Goal: Information Seeking & Learning: Find specific fact

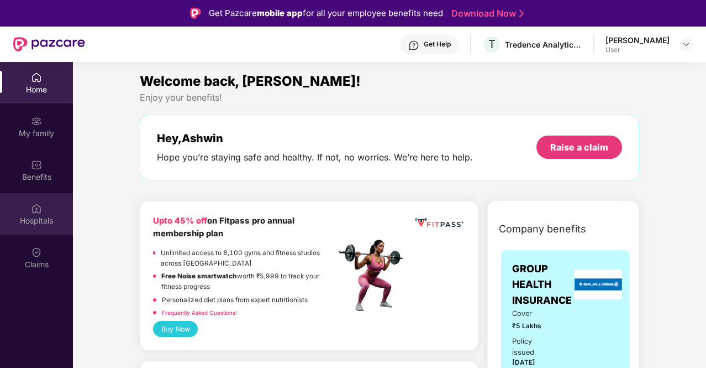
click at [41, 205] on img at bounding box center [36, 208] width 11 height 11
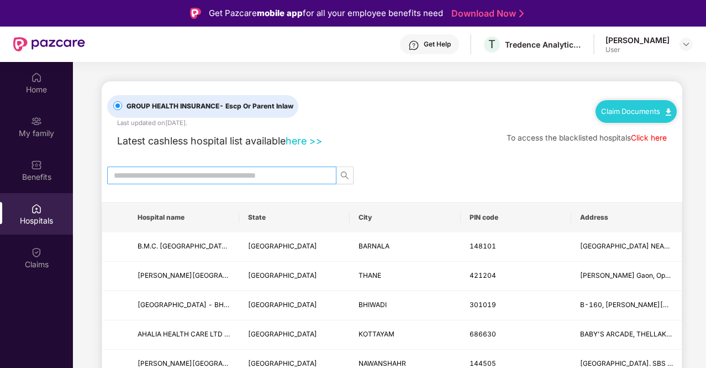
click at [177, 172] on input "text" at bounding box center [217, 175] width 207 height 12
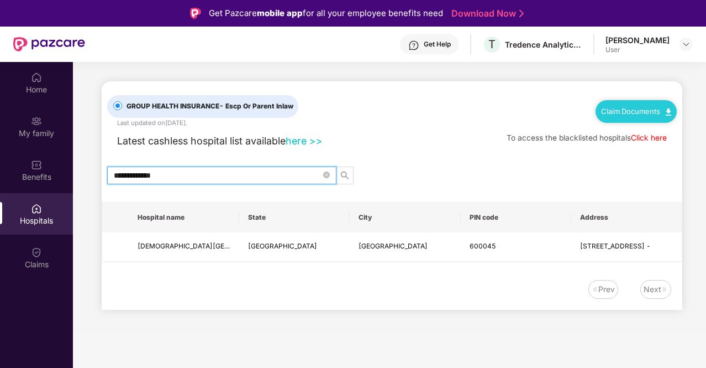
type input "**********"
click at [329, 169] on span at bounding box center [326, 175] width 7 height 12
click at [326, 172] on icon "close-circle" at bounding box center [326, 174] width 7 height 7
click at [393, 142] on div "Latest cashless hospital list available here >> To access the blacklisted hospi…" at bounding box center [392, 138] width 570 height 21
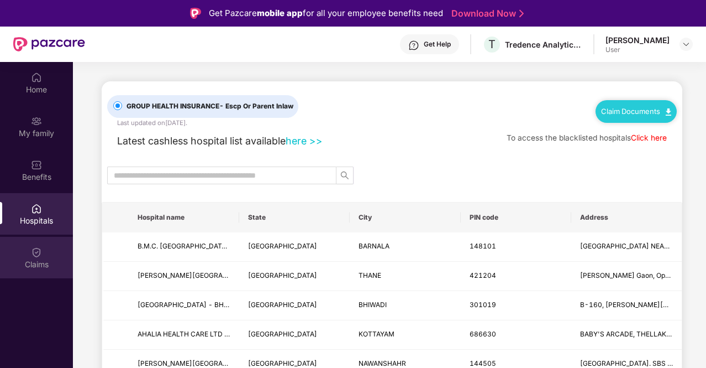
click at [34, 254] on img at bounding box center [36, 251] width 11 height 11
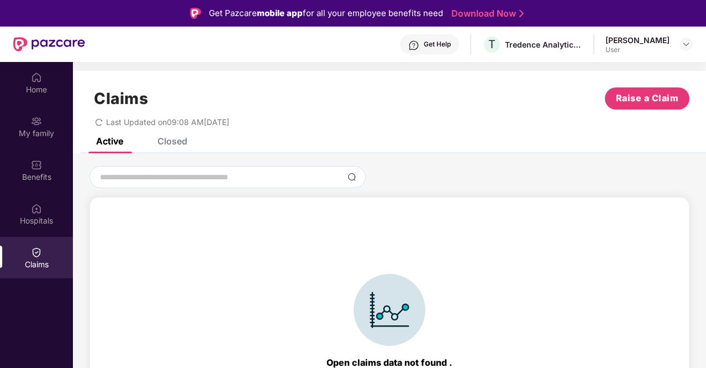
click at [166, 143] on div "Closed" at bounding box center [173, 140] width 30 height 11
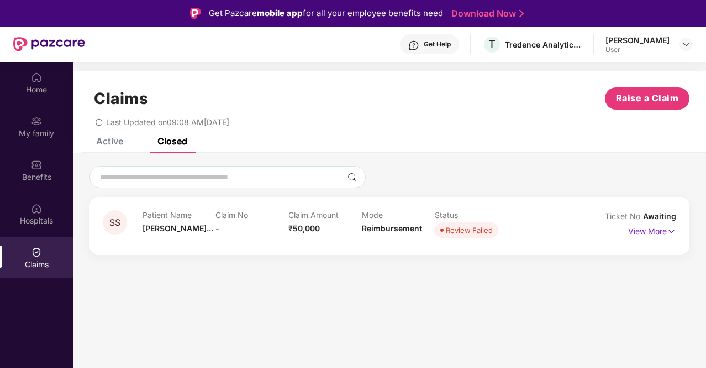
click at [114, 142] on div "Active" at bounding box center [109, 140] width 27 height 11
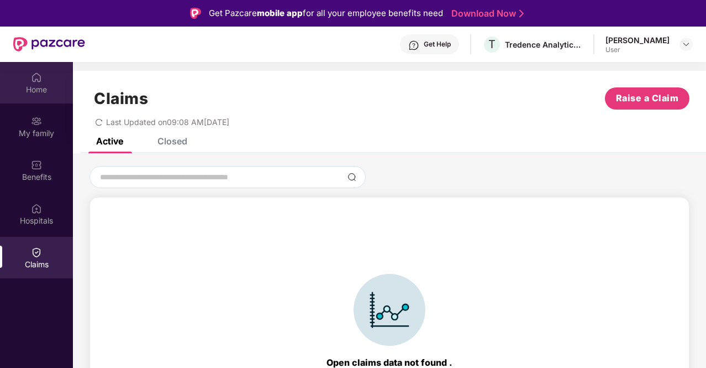
click at [47, 83] on div "Home" at bounding box center [36, 82] width 73 height 41
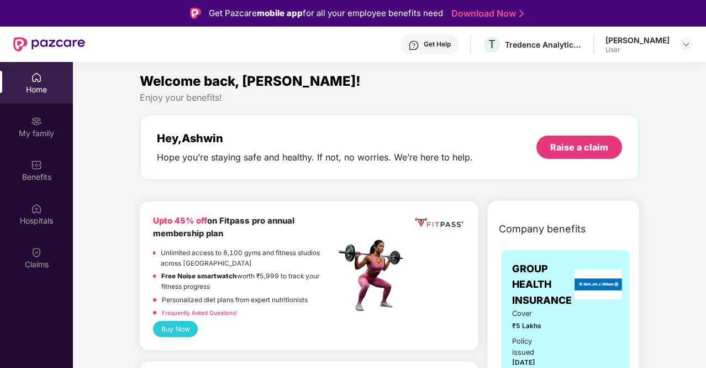
click at [650, 35] on div "[PERSON_NAME]" at bounding box center [638, 40] width 64 height 11
click at [644, 47] on div "User" at bounding box center [638, 49] width 64 height 9
click at [685, 48] on img at bounding box center [686, 44] width 9 height 9
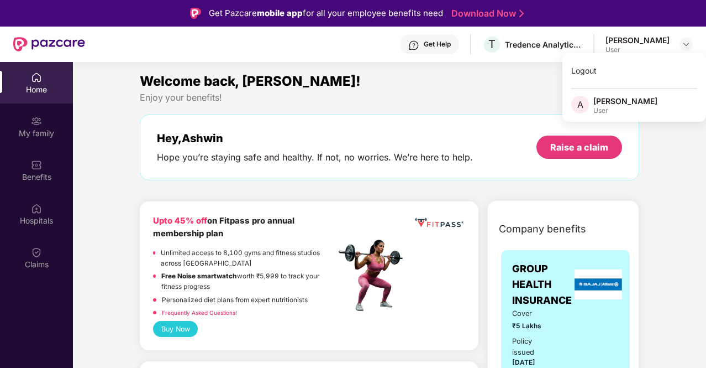
click at [406, 96] on div "Enjoy your benefits!" at bounding box center [390, 98] width 500 height 12
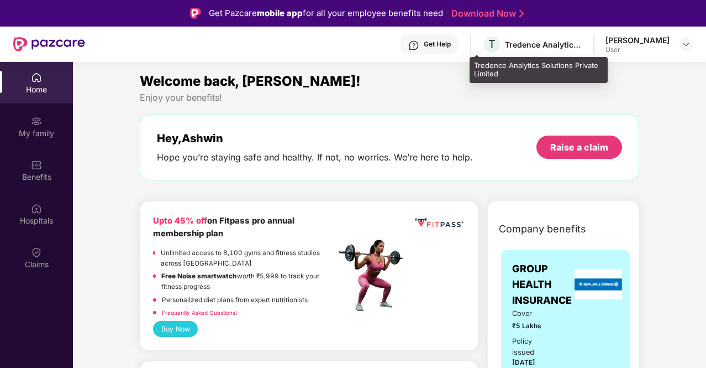
click at [507, 44] on div "Tredence Analytics Solutions Private Limited" at bounding box center [543, 44] width 77 height 11
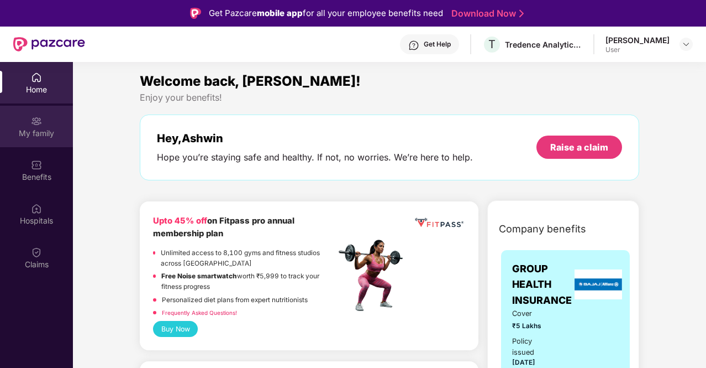
click at [30, 130] on div "My family" at bounding box center [36, 133] width 73 height 11
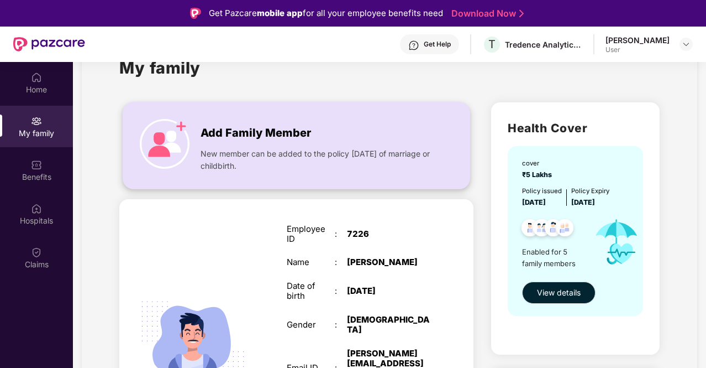
scroll to position [55, 0]
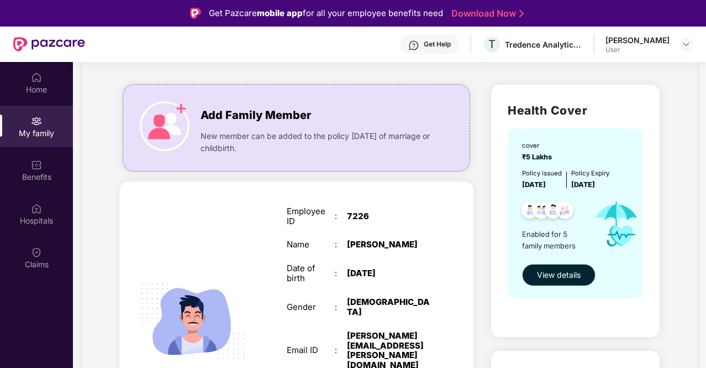
click at [531, 275] on button "View details" at bounding box center [559, 275] width 74 height 22
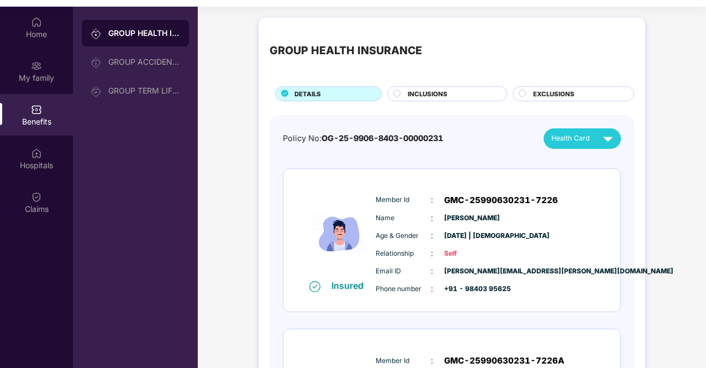
click at [429, 93] on span "INCLUSIONS" at bounding box center [428, 94] width 40 height 10
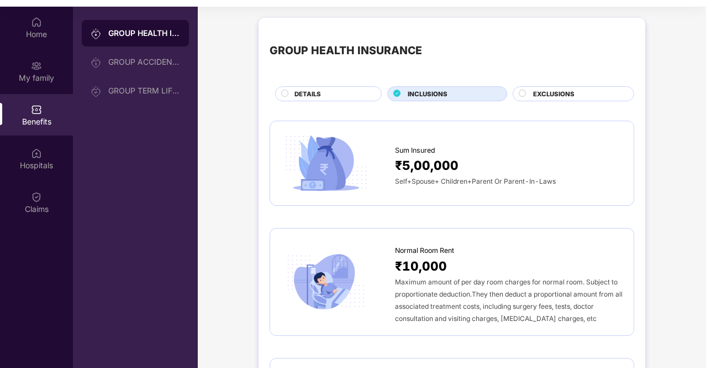
click at [443, 177] on div "Self+Spouse+ Children+Parent Or Parent-In-Laws" at bounding box center [509, 181] width 228 height 12
click at [426, 150] on span "Sum Insured" at bounding box center [415, 150] width 40 height 11
click at [387, 161] on div at bounding box center [338, 163] width 114 height 62
click at [318, 160] on img at bounding box center [326, 163] width 90 height 62
click at [317, 160] on img at bounding box center [326, 163] width 90 height 62
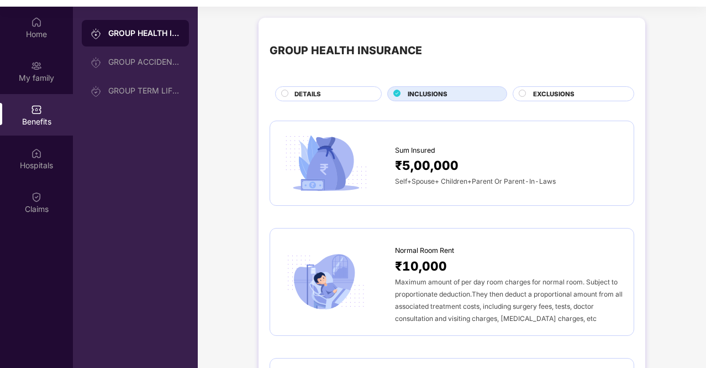
click at [464, 163] on div "₹5,00,000" at bounding box center [509, 164] width 228 height 19
click at [418, 155] on span "₹5,00,000" at bounding box center [427, 164] width 64 height 19
click at [372, 153] on div at bounding box center [338, 163] width 114 height 62
click at [332, 160] on img at bounding box center [326, 163] width 90 height 62
click at [430, 160] on span "₹5,00,000" at bounding box center [427, 164] width 64 height 19
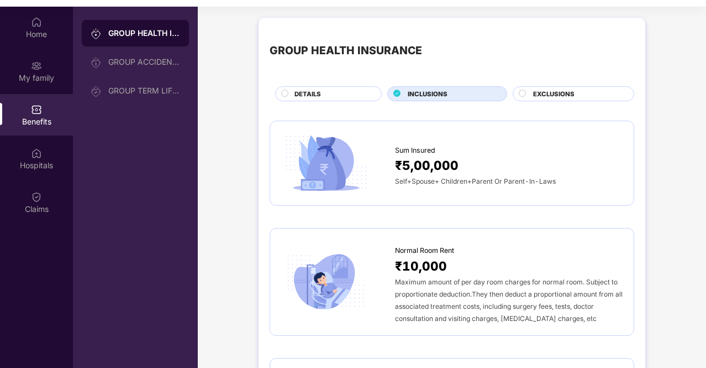
click at [468, 161] on div "₹5,00,000" at bounding box center [509, 164] width 228 height 19
click at [497, 169] on div "₹5,00,000" at bounding box center [509, 164] width 228 height 19
drag, startPoint x: 465, startPoint y: 185, endPoint x: 418, endPoint y: 180, distance: 46.7
click at [463, 185] on div "Self+Spouse+ Children+Parent Or Parent-In-Laws" at bounding box center [509, 181] width 228 height 12
click at [318, 180] on img at bounding box center [326, 163] width 90 height 62
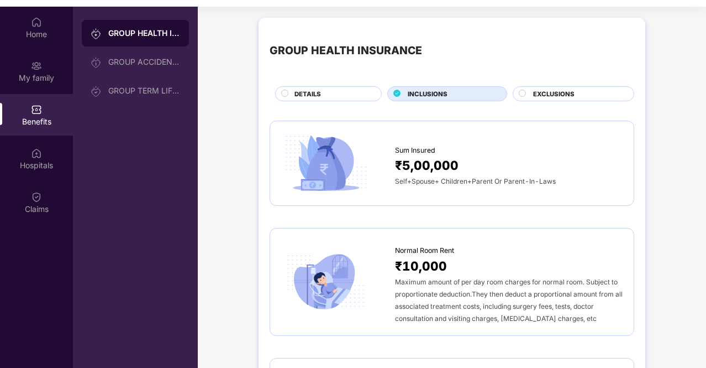
click at [303, 171] on img at bounding box center [326, 163] width 90 height 62
click at [449, 174] on span "₹5,00,000" at bounding box center [427, 164] width 64 height 19
drag, startPoint x: 449, startPoint y: 174, endPoint x: 351, endPoint y: 177, distance: 97.3
click at [445, 173] on span "₹5,00,000" at bounding box center [427, 164] width 64 height 19
click at [337, 181] on img at bounding box center [326, 163] width 90 height 62
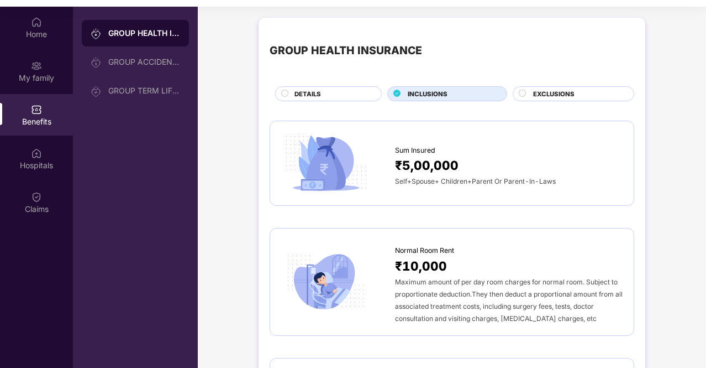
click at [462, 196] on div "Sum Insured ₹5,00,000 Self+Spouse+ Children+Parent Or Parent-In-Laws" at bounding box center [452, 163] width 365 height 86
click at [565, 95] on span "EXCLUSIONS" at bounding box center [553, 94] width 41 height 10
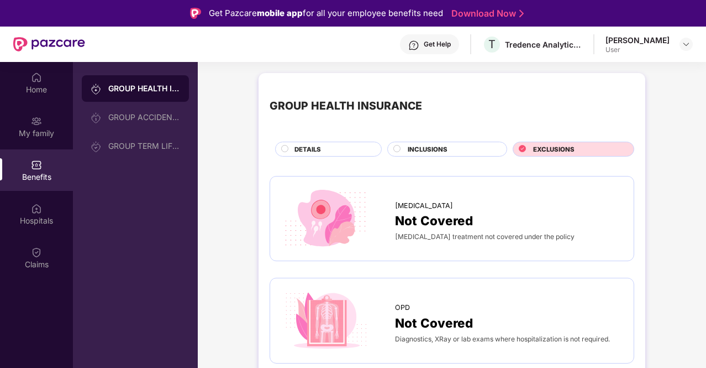
click at [444, 150] on span "INCLUSIONS" at bounding box center [428, 149] width 40 height 10
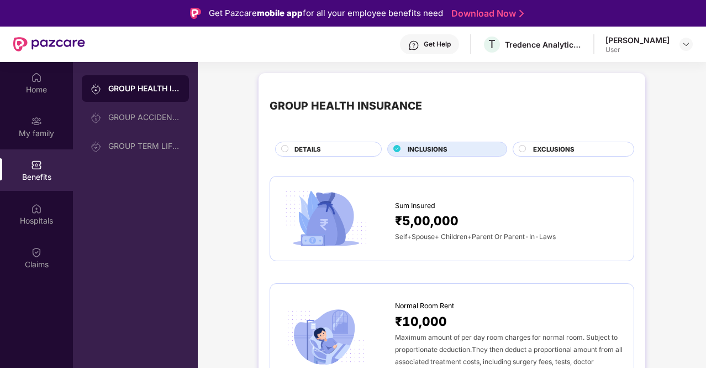
click at [279, 146] on div "DETAILS" at bounding box center [328, 148] width 107 height 15
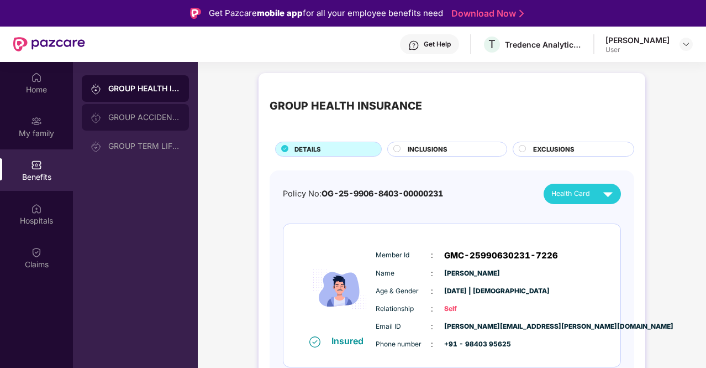
click at [134, 124] on div "GROUP ACCIDENTAL INSURANCE" at bounding box center [135, 117] width 107 height 27
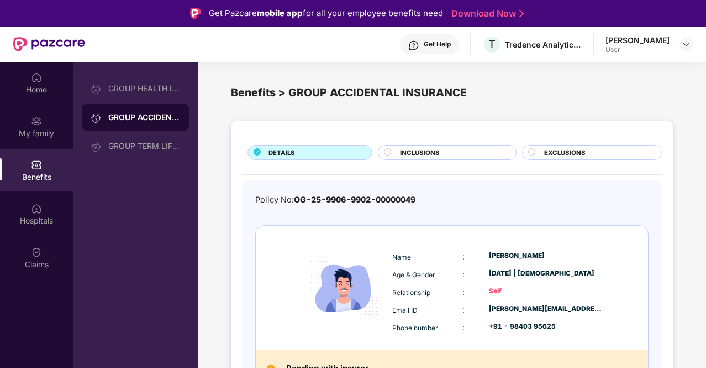
click at [405, 155] on span "INCLUSIONS" at bounding box center [420, 153] width 40 height 10
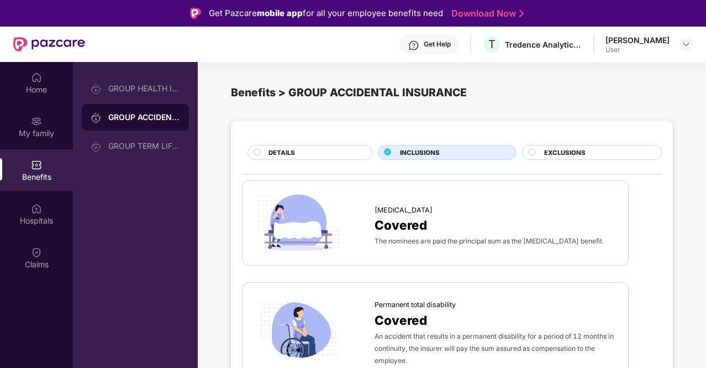
click at [559, 155] on span "EXCLUSIONS" at bounding box center [564, 153] width 41 height 10
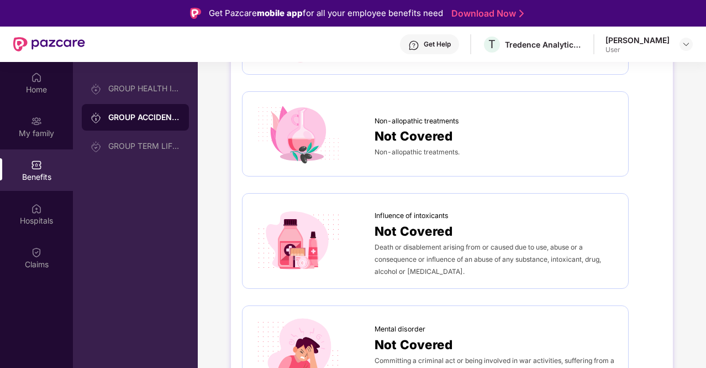
scroll to position [553, 0]
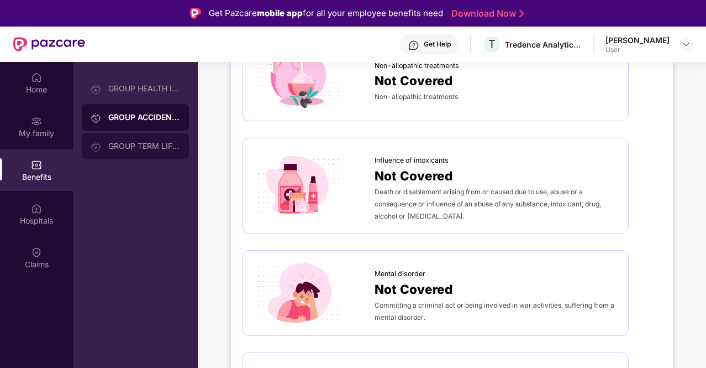
click at [124, 150] on div "GROUP TERM LIFE INSURANCE" at bounding box center [144, 145] width 72 height 9
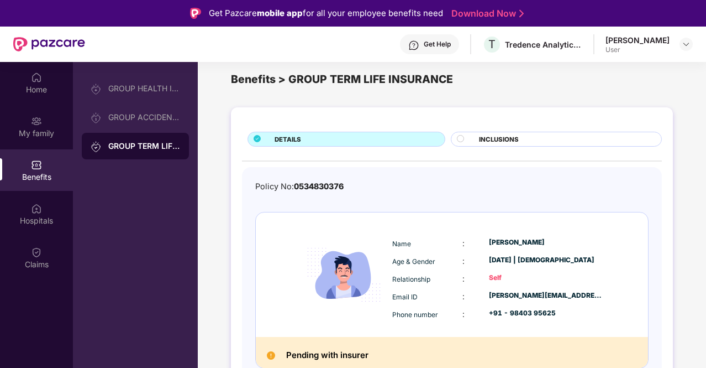
scroll to position [19, 0]
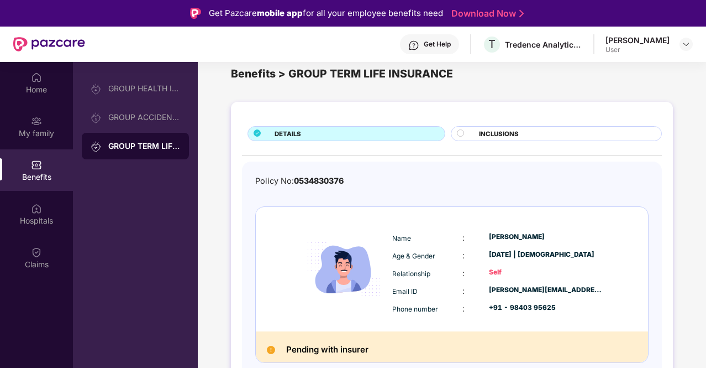
click at [476, 120] on div "DETAILS INCLUSIONS Policy No: 0534830376 Name : [PERSON_NAME] Age & Gender : [D…" at bounding box center [452, 258] width 442 height 313
click at [462, 137] on div at bounding box center [465, 134] width 17 height 11
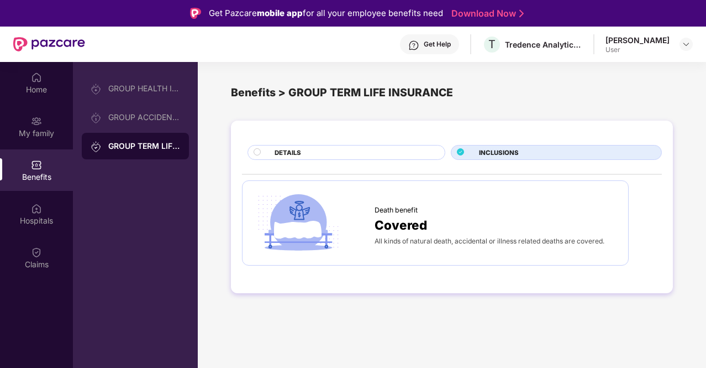
click at [302, 153] on div "DETAILS" at bounding box center [354, 154] width 170 height 12
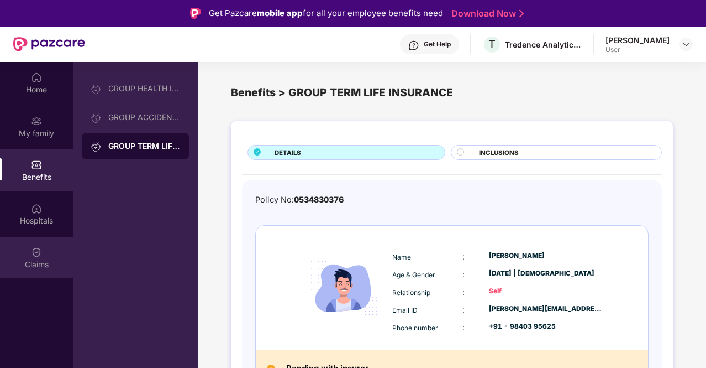
click at [35, 259] on div "Claims" at bounding box center [36, 264] width 73 height 11
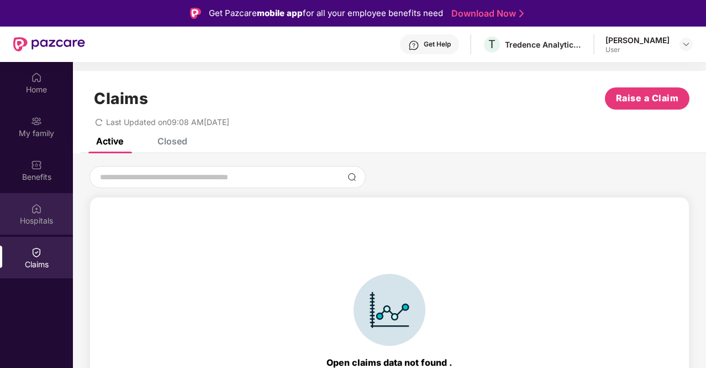
click at [33, 209] on img at bounding box center [36, 208] width 11 height 11
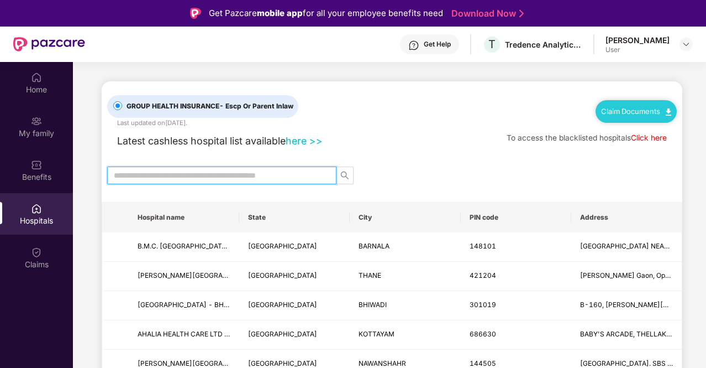
click at [179, 174] on input "text" at bounding box center [217, 175] width 207 height 12
click at [25, 175] on div "Benefits" at bounding box center [36, 176] width 73 height 11
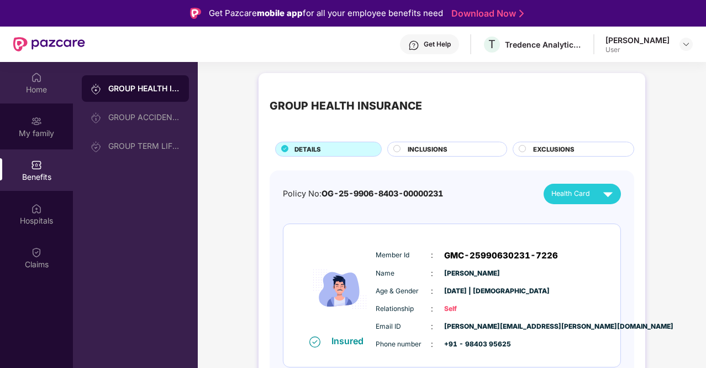
click at [33, 89] on div "Home" at bounding box center [36, 89] width 73 height 11
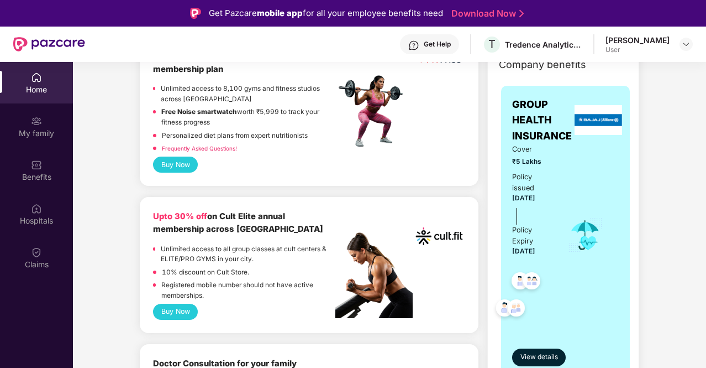
scroll to position [221, 0]
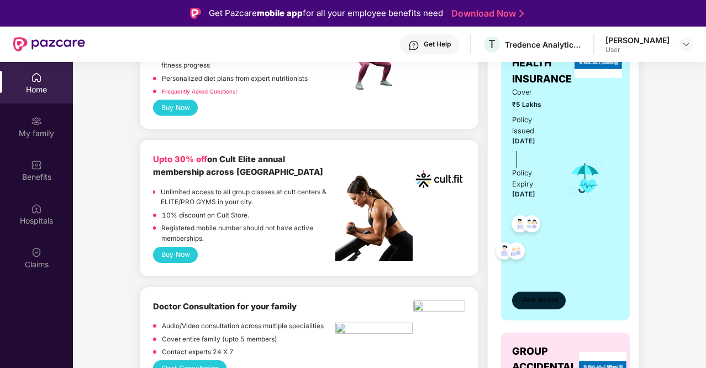
click at [534, 295] on span "View details" at bounding box center [540, 300] width 38 height 11
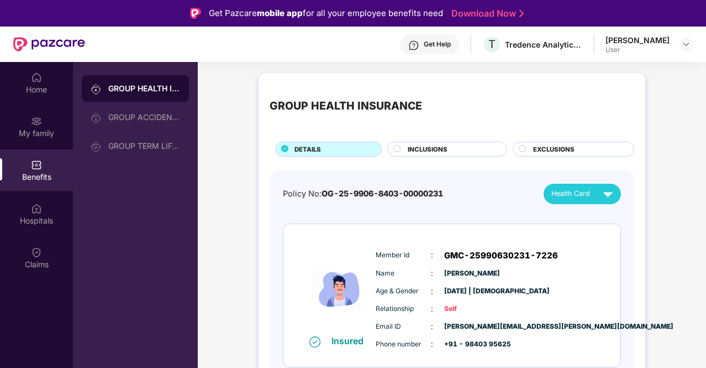
click at [424, 51] on div "Get Help" at bounding box center [429, 44] width 59 height 20
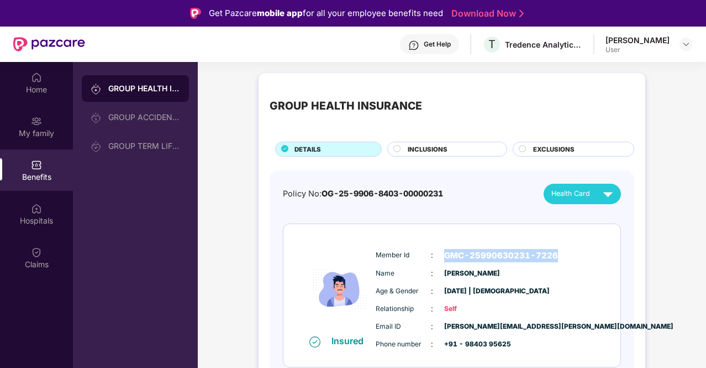
drag, startPoint x: 444, startPoint y: 255, endPoint x: 565, endPoint y: 258, distance: 121.6
click at [565, 258] on div "Member Id : GMC-25990630231-7226" at bounding box center [485, 255] width 219 height 13
click at [530, 280] on div "Member Id : GMC-25990630231-7226 Name : [PERSON_NAME] Age & Gender : [DATE] | […" at bounding box center [485, 299] width 225 height 113
drag, startPoint x: 444, startPoint y: 272, endPoint x: 547, endPoint y: 274, distance: 103.4
click at [547, 274] on div "Name : [PERSON_NAME]" at bounding box center [485, 273] width 219 height 12
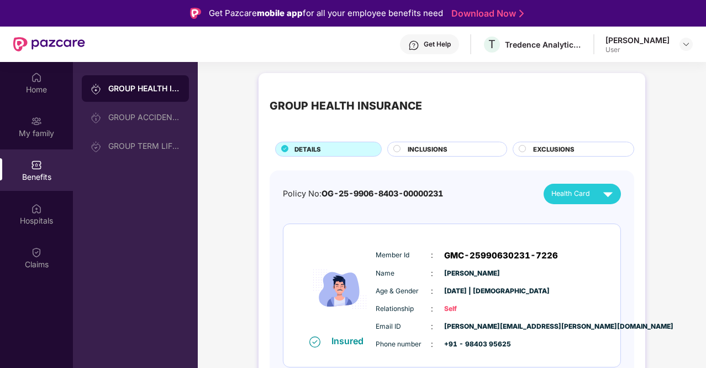
click at [483, 297] on div "Member Id : GMC-25990630231-7226 Name : [PERSON_NAME] Age & Gender : [DATE] | […" at bounding box center [485, 299] width 225 height 113
drag, startPoint x: 463, startPoint y: 291, endPoint x: 518, endPoint y: 291, distance: 55.3
click at [518, 291] on div "Age & Gender : [DATE] | [DEMOGRAPHIC_DATA]" at bounding box center [485, 291] width 219 height 12
click at [488, 320] on div "Email ID : [PERSON_NAME][EMAIL_ADDRESS][PERSON_NAME][DOMAIN_NAME]" at bounding box center [485, 326] width 219 height 12
drag, startPoint x: 323, startPoint y: 192, endPoint x: 449, endPoint y: 190, distance: 126.0
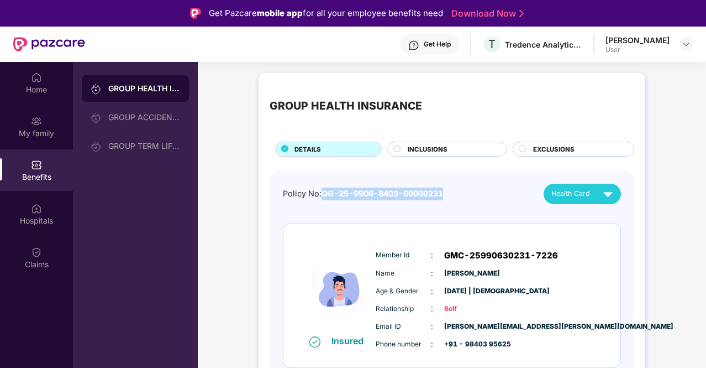
click at [449, 190] on div "Policy No: OG-25-9906-8403-00000231 Health Card" at bounding box center [452, 193] width 338 height 20
drag, startPoint x: 324, startPoint y: 194, endPoint x: 448, endPoint y: 197, distance: 123.8
click at [443, 197] on span "OG-25-9906-8403-00000231" at bounding box center [383, 192] width 122 height 9
click at [427, 224] on div "Insured Member Id : GMC-25990630231-7226 Name : [PERSON_NAME] Age & Gender : [D…" at bounding box center [452, 295] width 337 height 143
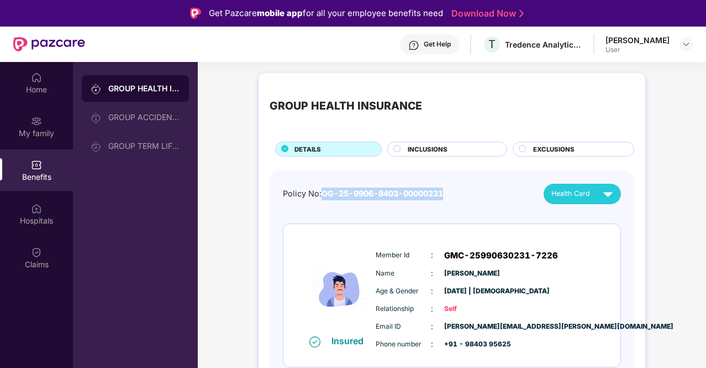
drag, startPoint x: 323, startPoint y: 195, endPoint x: 452, endPoint y: 198, distance: 129.4
click at [452, 198] on div "Policy No: OG-25-9906-8403-00000231 Health Card" at bounding box center [452, 193] width 338 height 20
click at [426, 151] on span "INCLUSIONS" at bounding box center [428, 149] width 40 height 10
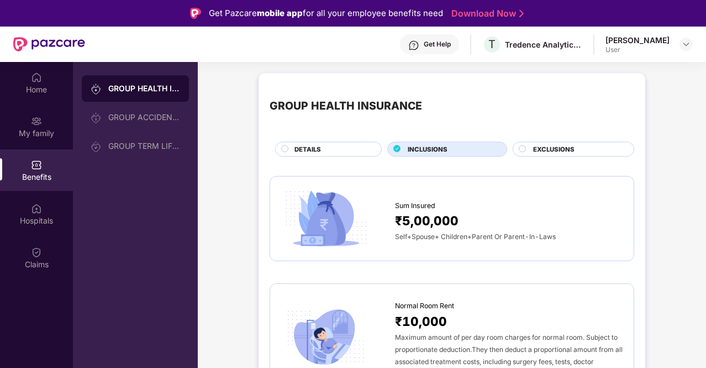
scroll to position [55, 0]
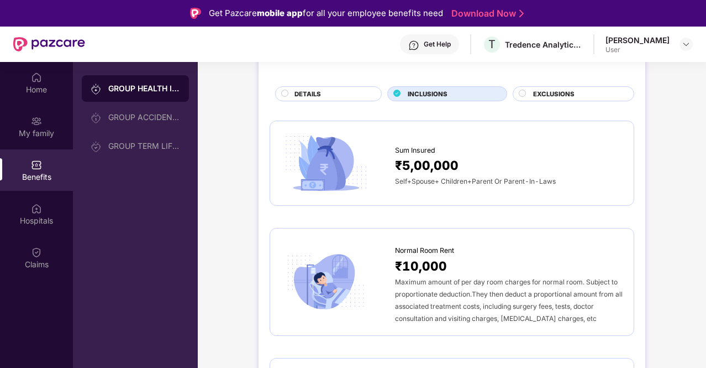
click at [403, 179] on span "Self+Spouse+ Children+Parent Or Parent-In-Laws" at bounding box center [475, 181] width 161 height 8
drag, startPoint x: 402, startPoint y: 162, endPoint x: 470, endPoint y: 161, distance: 67.4
click at [470, 161] on div "₹5,00,000" at bounding box center [509, 164] width 228 height 19
click at [524, 169] on div "₹5,00,000" at bounding box center [509, 164] width 228 height 19
click at [297, 89] on span "DETAILS" at bounding box center [308, 94] width 27 height 10
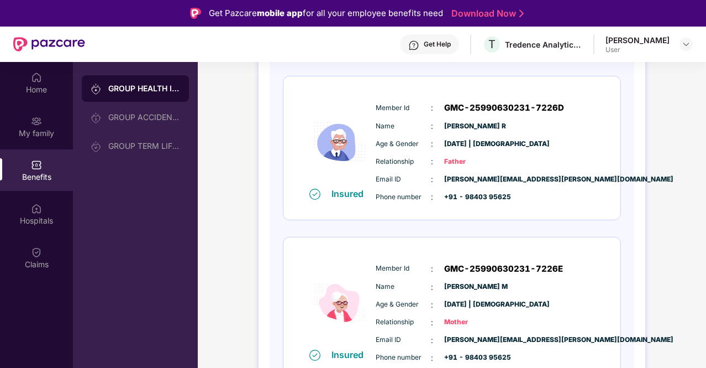
scroll to position [658, 0]
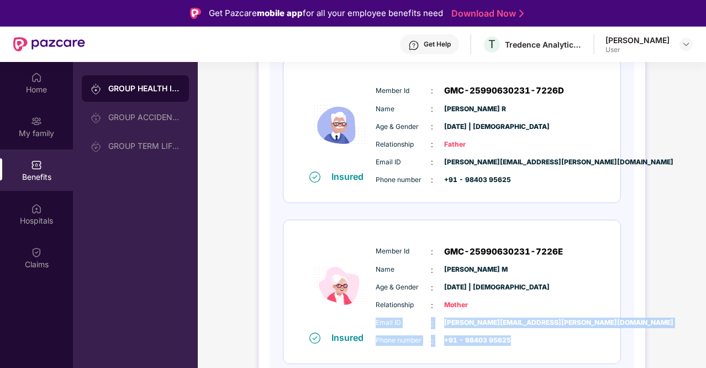
drag, startPoint x: 705, startPoint y: 304, endPoint x: 707, endPoint y: 327, distance: 22.8
click at [706, 327] on html "Get Pazcare mobile app for all your employee benefits need Download Now Get Hel…" at bounding box center [353, 184] width 706 height 368
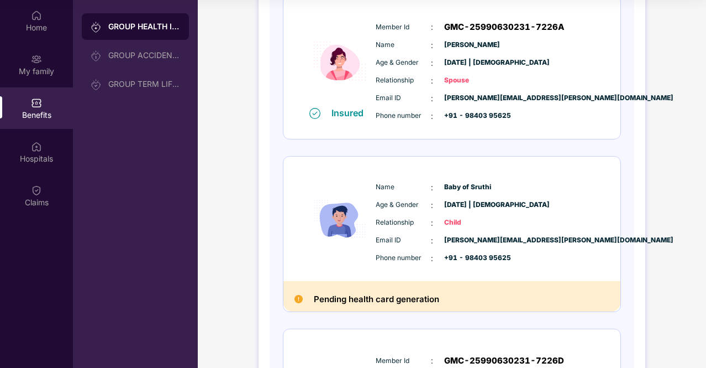
scroll to position [271, 0]
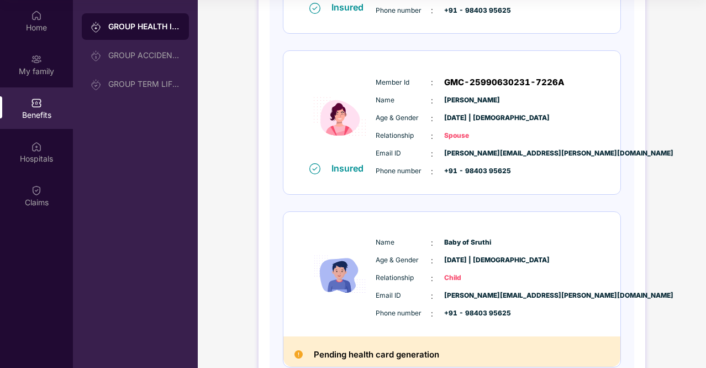
click at [487, 260] on span "[DATE] | [DEMOGRAPHIC_DATA]" at bounding box center [471, 260] width 55 height 11
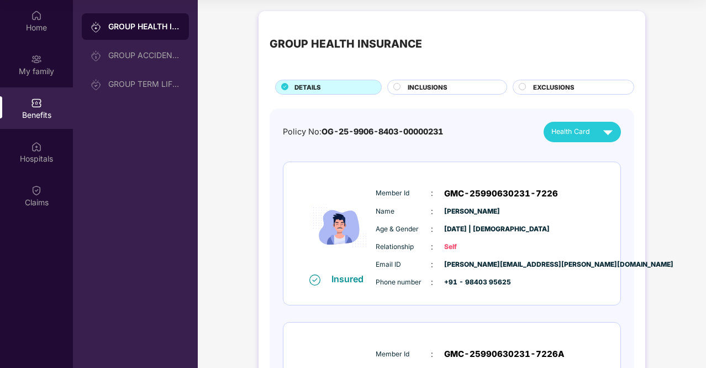
scroll to position [7, 0]
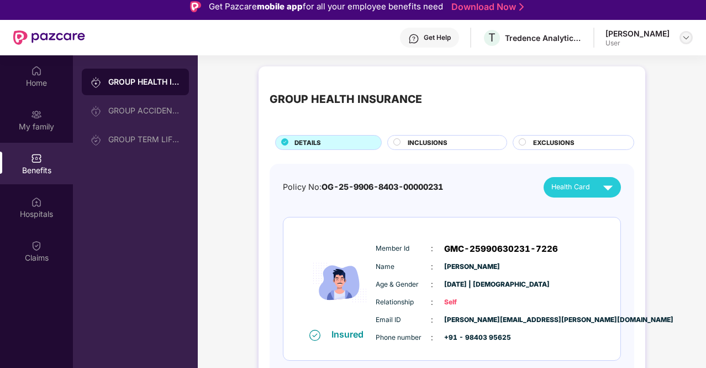
click at [684, 40] on img at bounding box center [686, 37] width 9 height 9
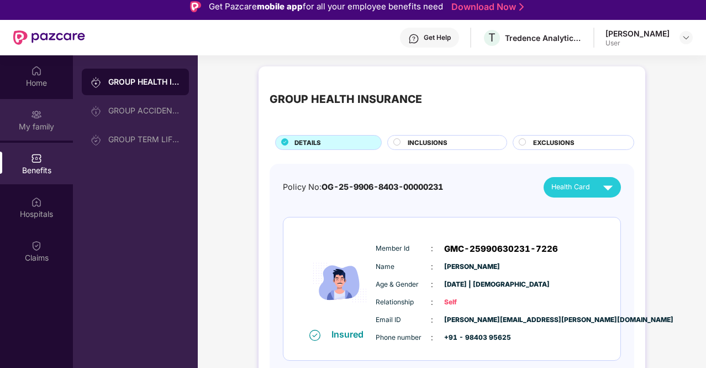
click at [29, 119] on div "My family" at bounding box center [36, 119] width 73 height 41
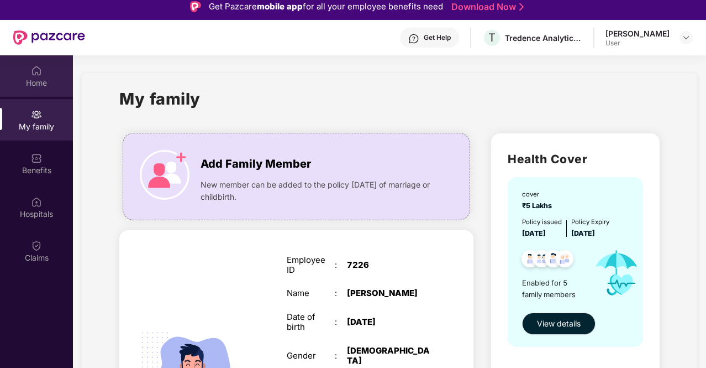
click at [8, 73] on div "Home" at bounding box center [36, 75] width 73 height 41
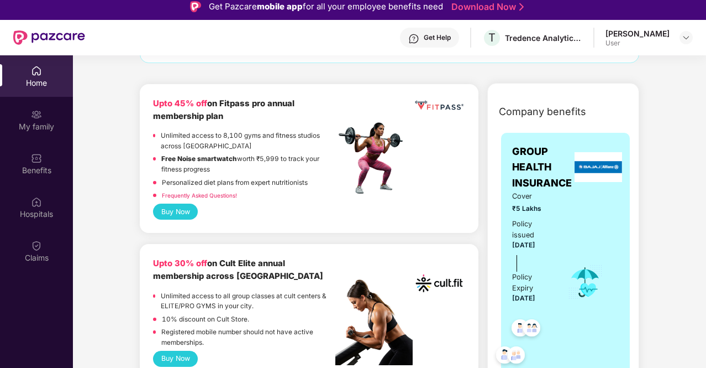
scroll to position [166, 0]
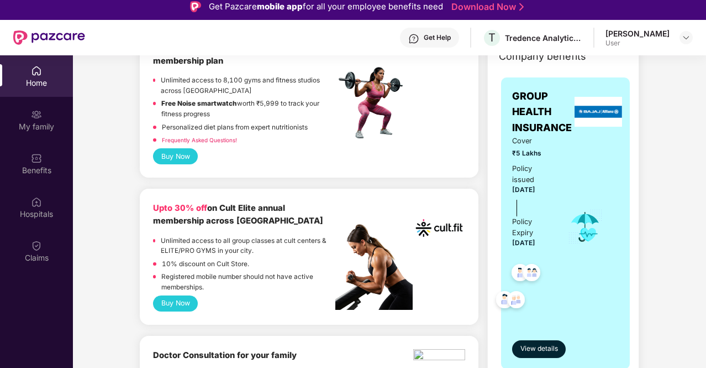
drag, startPoint x: 515, startPoint y: 243, endPoint x: 547, endPoint y: 241, distance: 32.6
click at [536, 241] on span "[DATE]" at bounding box center [523, 243] width 23 height 8
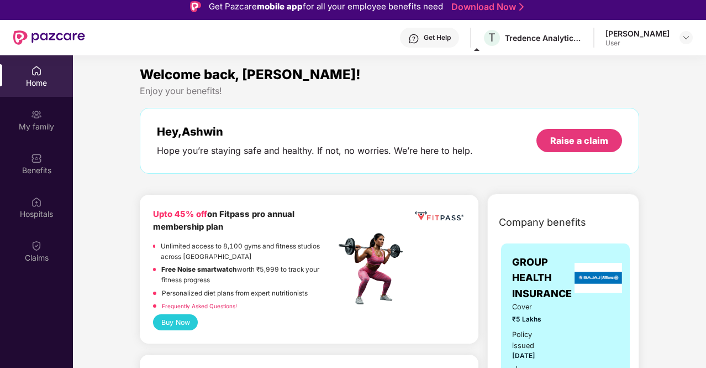
scroll to position [0, 0]
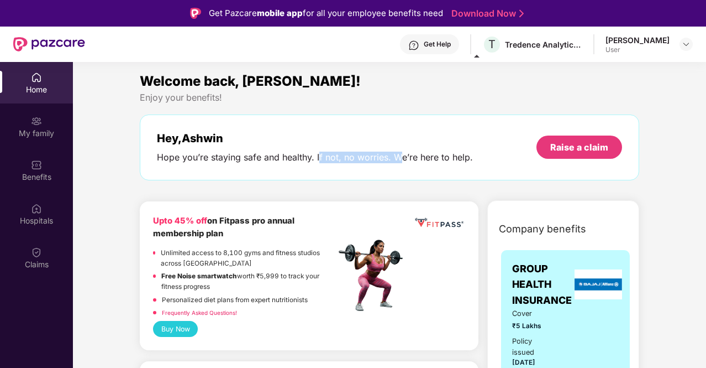
drag, startPoint x: 319, startPoint y: 158, endPoint x: 416, endPoint y: 155, distance: 96.8
click at [402, 154] on div "Hope you’re staying safe and healthy. If not, no worries. We’re here to help." at bounding box center [315, 157] width 316 height 12
drag, startPoint x: 419, startPoint y: 155, endPoint x: 448, endPoint y: 155, distance: 28.2
click at [434, 155] on div "Hope you’re staying safe and healthy. If not, no worries. We’re here to help." at bounding box center [315, 157] width 316 height 12
click at [448, 155] on div "Hope you’re staying safe and healthy. If not, no worries. We’re here to help." at bounding box center [315, 157] width 316 height 12
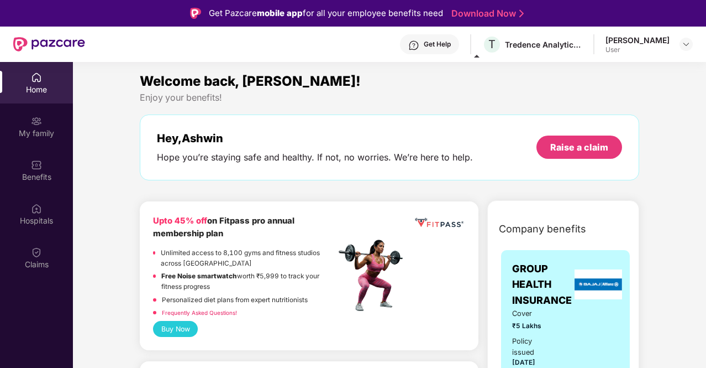
click at [397, 159] on div "Hope you’re staying safe and healthy. If not, no worries. We’re here to help." at bounding box center [315, 157] width 316 height 12
click at [49, 135] on div "My family" at bounding box center [36, 133] width 73 height 11
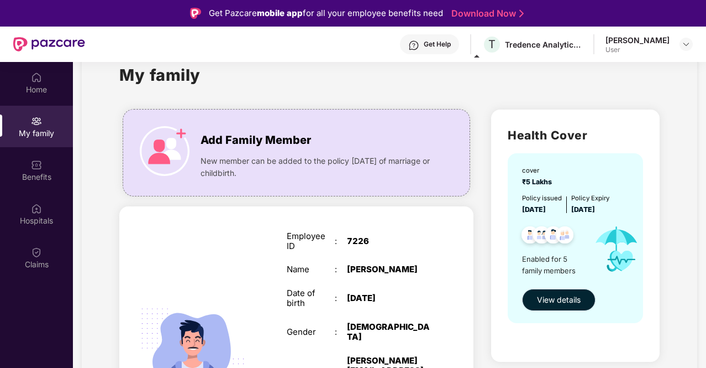
scroll to position [55, 0]
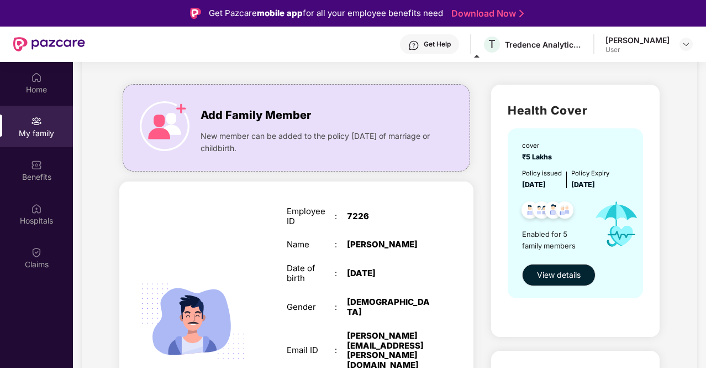
click at [432, 59] on div "Get Help T Tredence Analytics Solutions Private Limited [PERSON_NAME] User" at bounding box center [389, 44] width 608 height 35
click at [424, 43] on div "Get Help" at bounding box center [437, 44] width 27 height 9
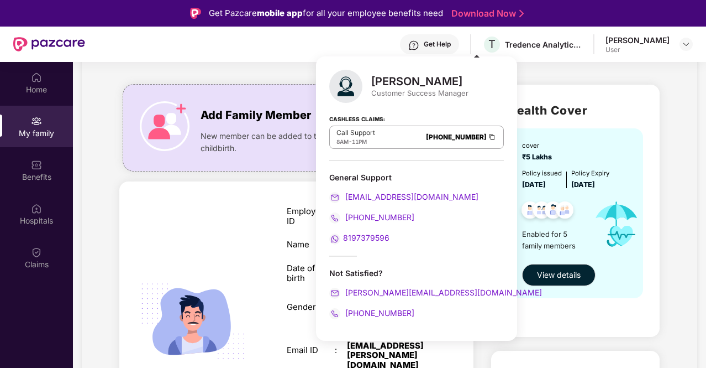
click at [218, 196] on div "SELF Employee ID : 7226 Name : [PERSON_NAME] Date of birth : [DEMOGRAPHIC_DATA]…" at bounding box center [296, 332] width 354 height 303
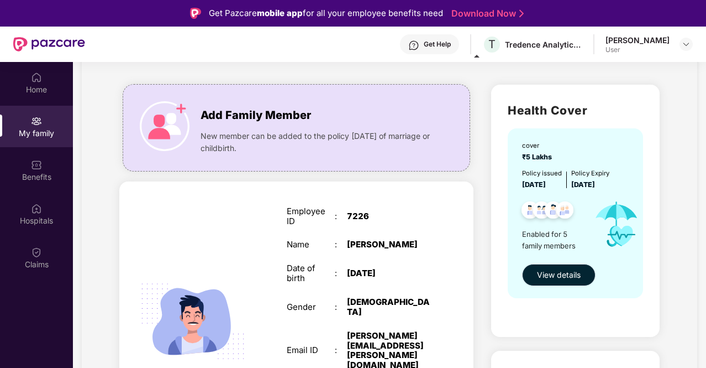
click at [558, 279] on span "View details" at bounding box center [559, 275] width 44 height 12
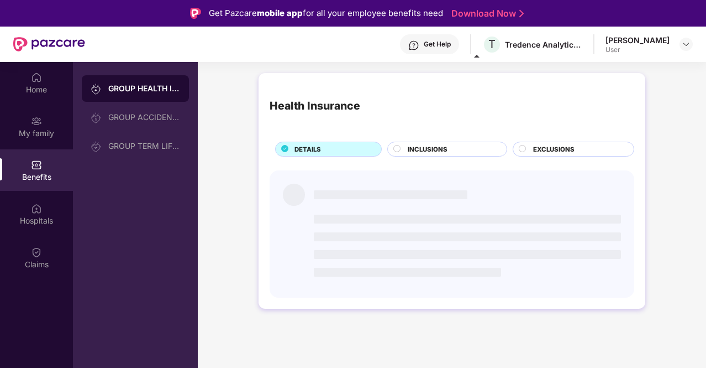
scroll to position [0, 0]
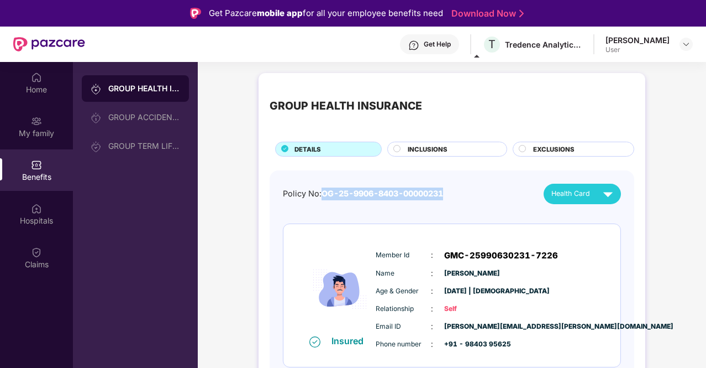
drag, startPoint x: 323, startPoint y: 193, endPoint x: 449, endPoint y: 195, distance: 125.5
click at [449, 195] on div "Policy No: OG-25-9906-8403-00000231 Health Card" at bounding box center [452, 193] width 338 height 20
copy span "OG-25-9906-8403-00000231"
click at [128, 86] on div "GROUP HEALTH INSURANCE" at bounding box center [144, 88] width 72 height 11
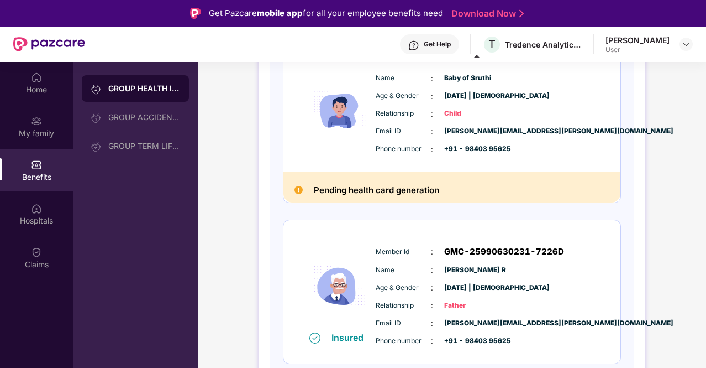
scroll to position [658, 0]
